Goal: Transaction & Acquisition: Subscribe to service/newsletter

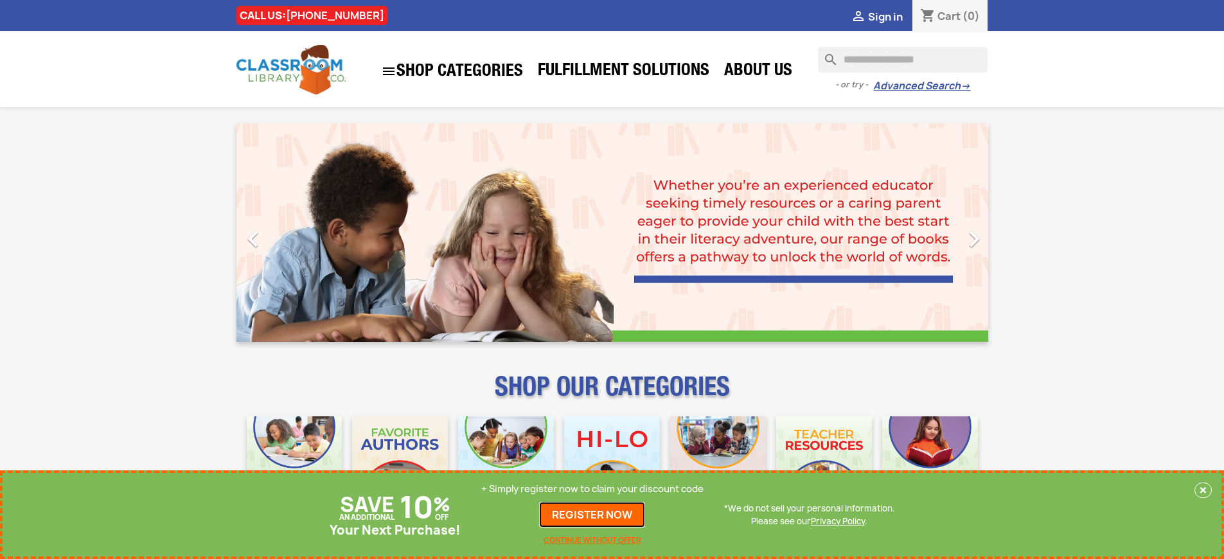
click at [593, 515] on link "REGISTER NOW" at bounding box center [592, 515] width 106 height 26
click at [593, 489] on p "+ Simply register now to claim your discount code" at bounding box center [592, 489] width 222 height 13
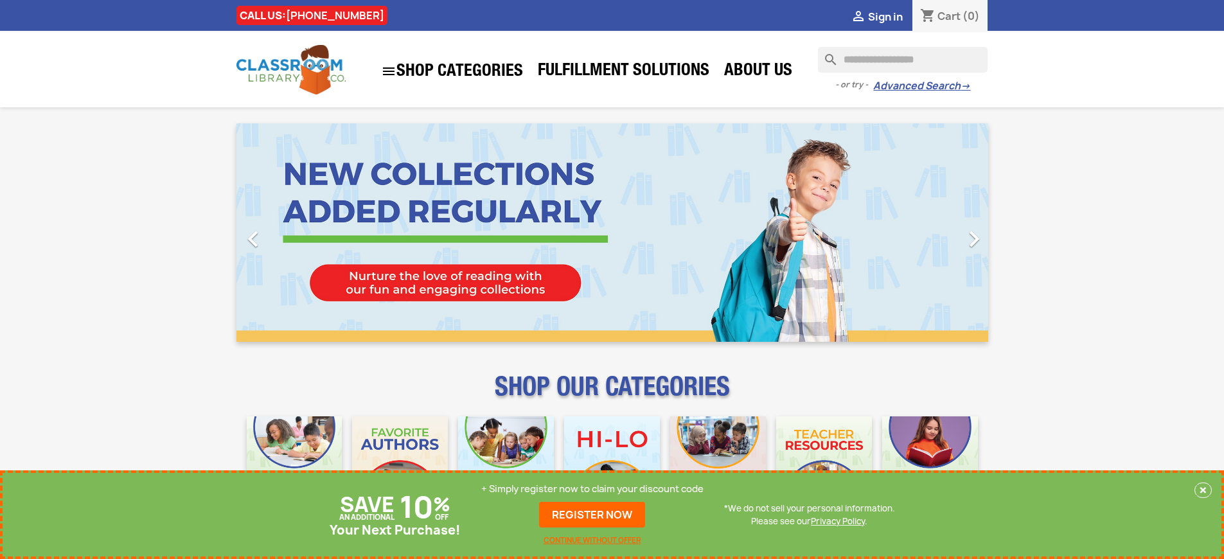
click at [593, 489] on p "+ Simply register now to claim your discount code" at bounding box center [592, 489] width 222 height 13
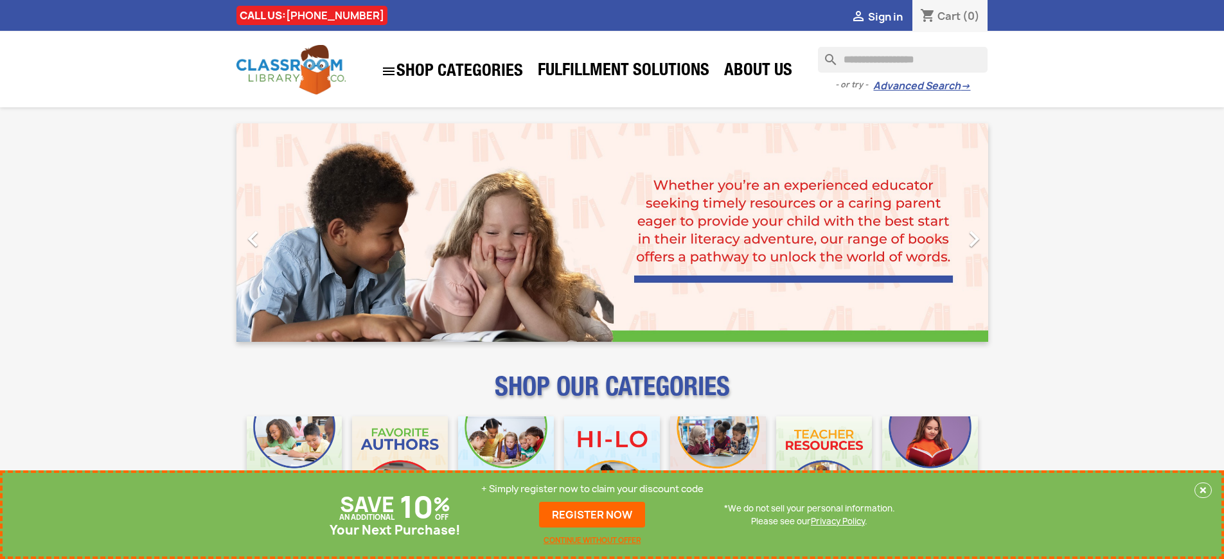
click at [593, 489] on p "+ Simply register now to claim your discount code" at bounding box center [592, 489] width 222 height 13
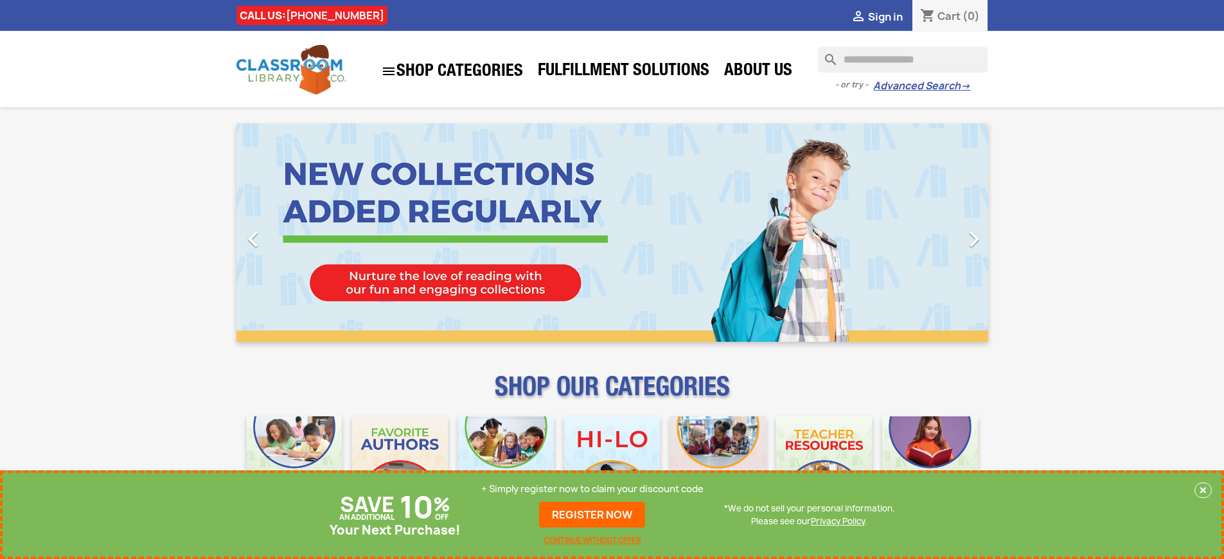
click at [593, 489] on p "+ Simply register now to claim your discount code" at bounding box center [592, 489] width 222 height 13
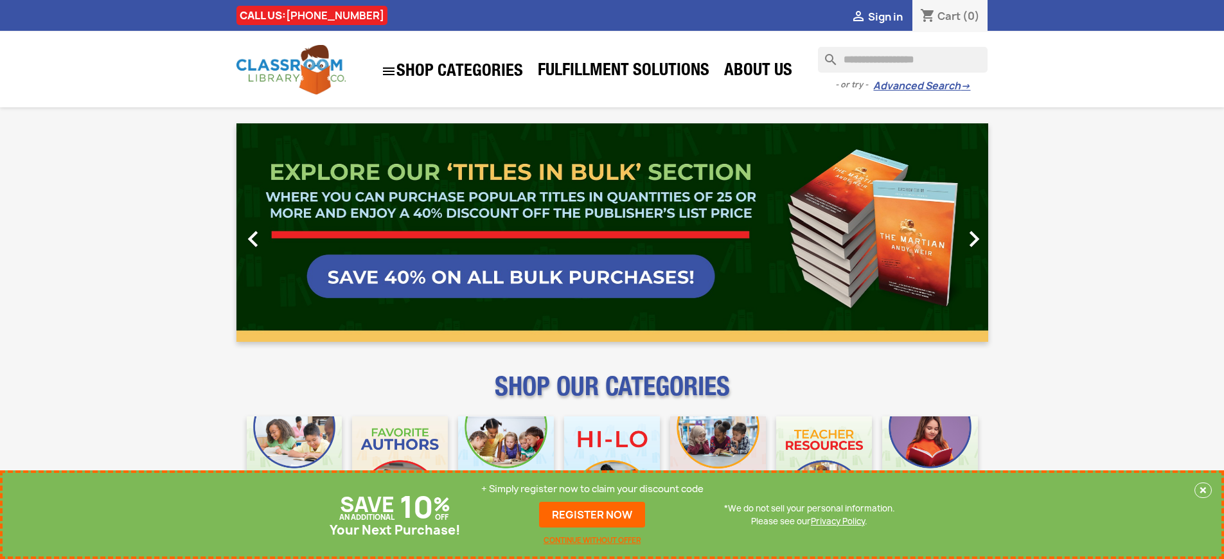
click at [593, 489] on p "+ Simply register now to claim your discount code" at bounding box center [592, 489] width 222 height 13
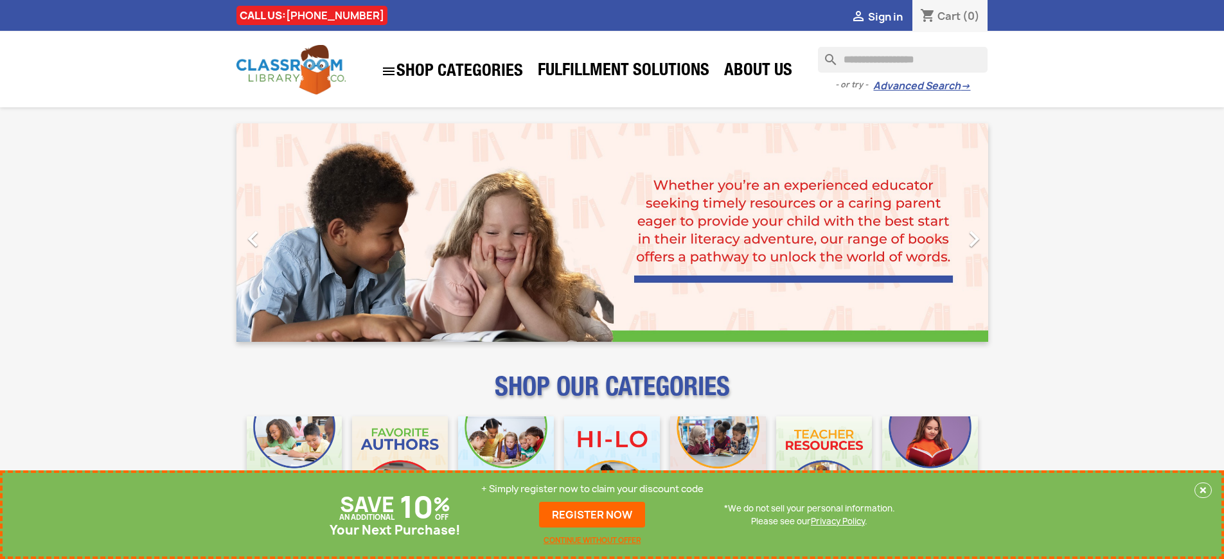
click at [593, 489] on p "+ Simply register now to claim your discount code" at bounding box center [592, 489] width 222 height 13
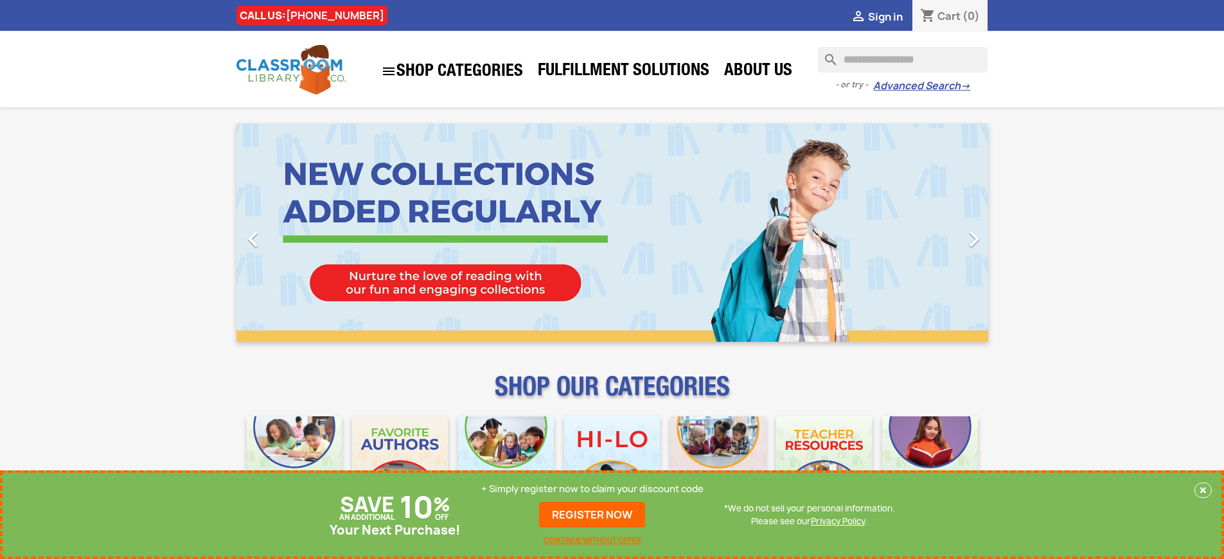
click at [593, 489] on p "+ Simply register now to claim your discount code" at bounding box center [592, 489] width 222 height 13
click at [593, 515] on link "REGISTER NOW" at bounding box center [592, 515] width 106 height 26
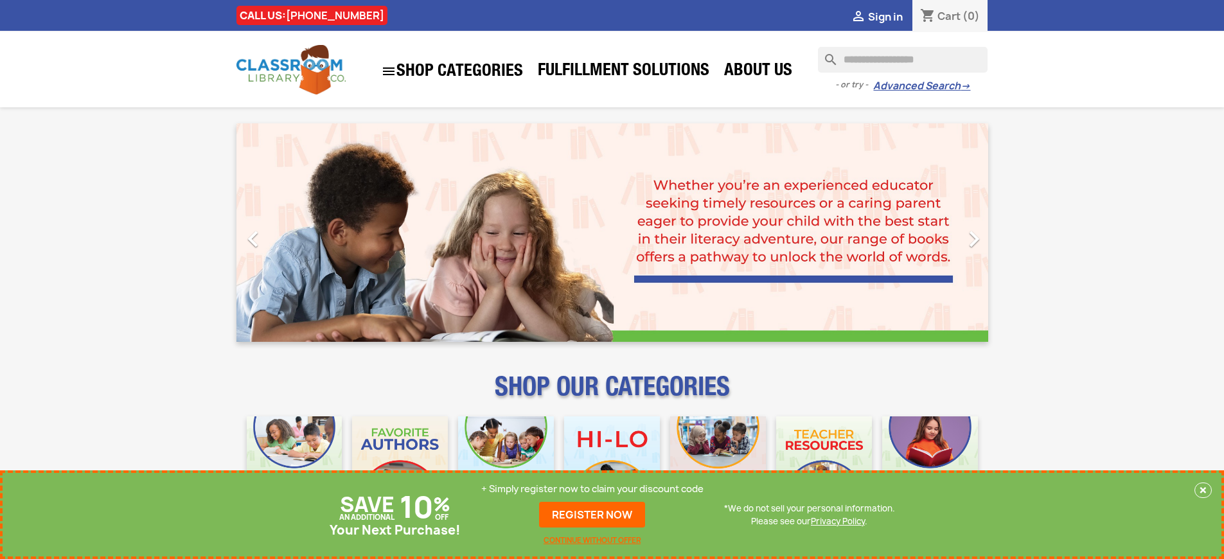
click at [593, 489] on p "+ Simply register now to claim your discount code" at bounding box center [592, 489] width 222 height 13
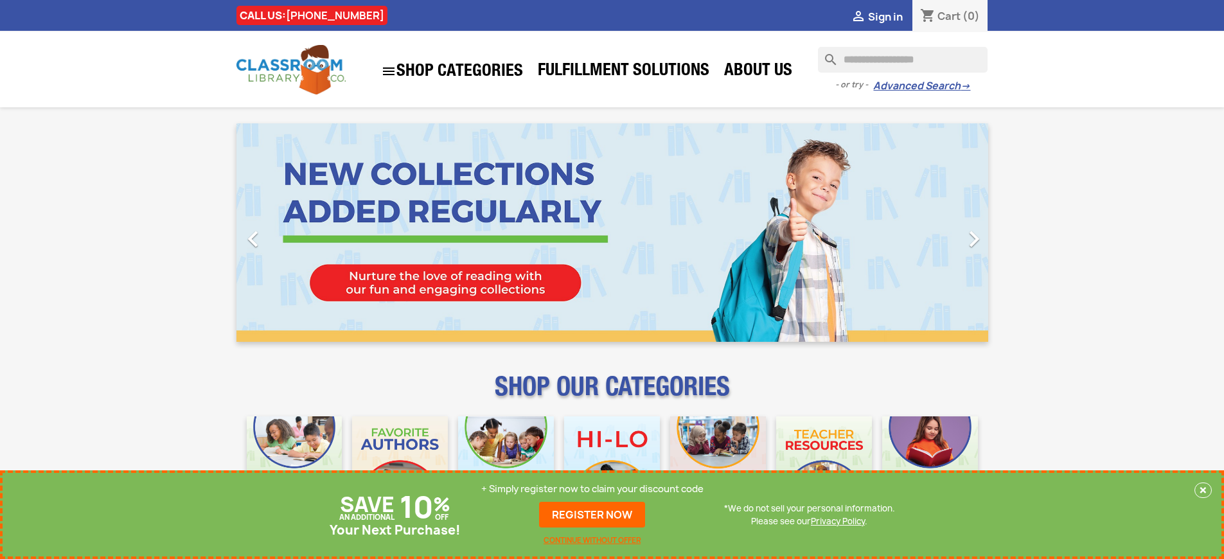
click at [593, 489] on p "+ Simply register now to claim your discount code" at bounding box center [592, 489] width 222 height 13
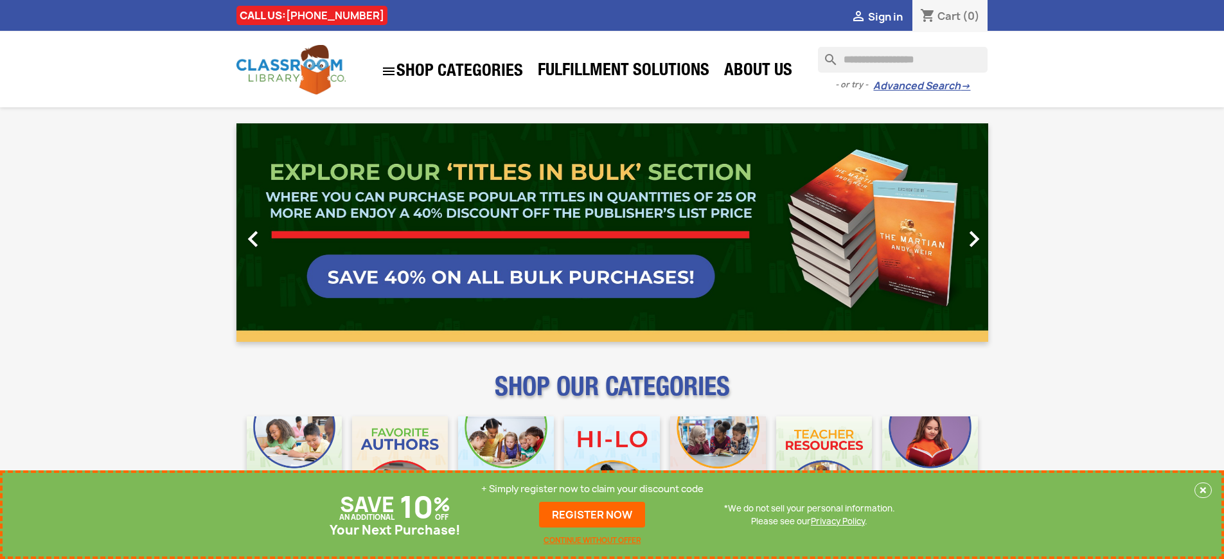
click at [593, 515] on link "REGISTER NOW" at bounding box center [592, 515] width 106 height 26
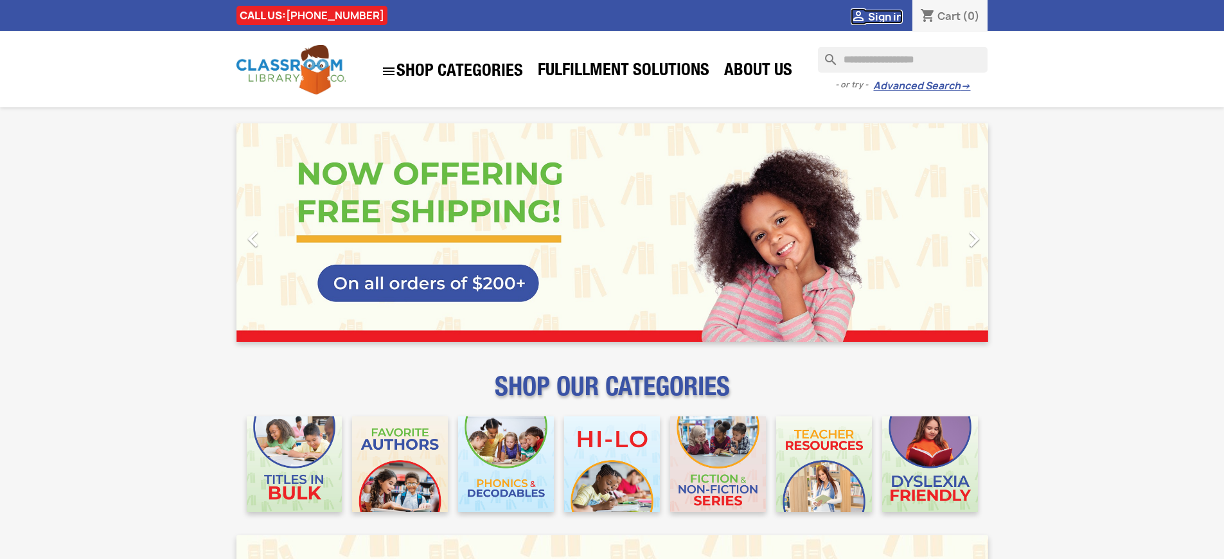
click at [885, 16] on span "Sign in" at bounding box center [885, 17] width 35 height 14
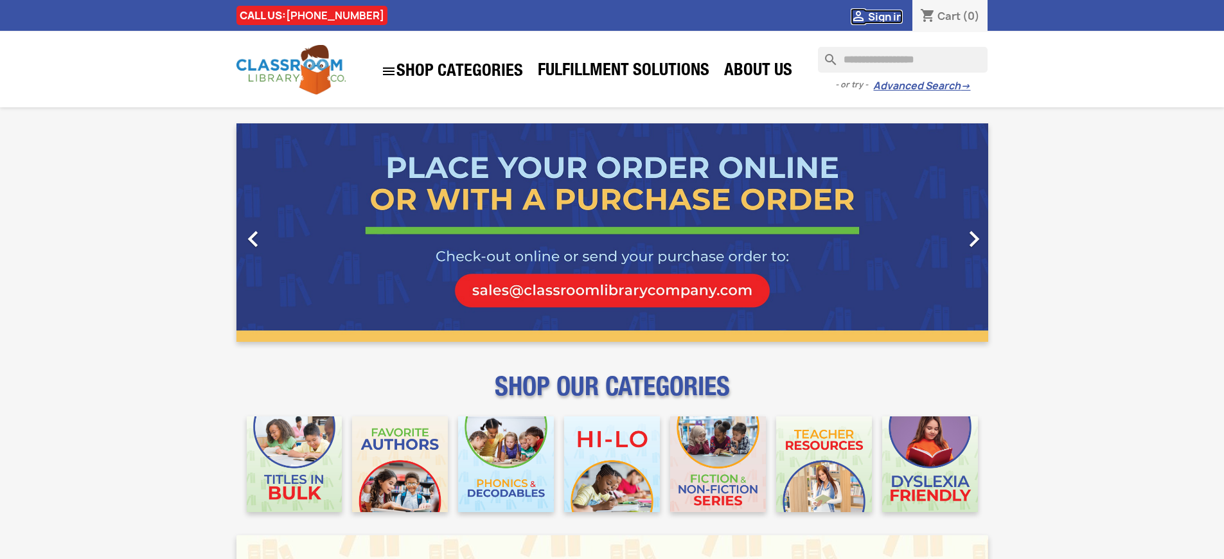
click at [885, 16] on span "Sign in" at bounding box center [885, 17] width 35 height 14
